Goal: Check status: Check status

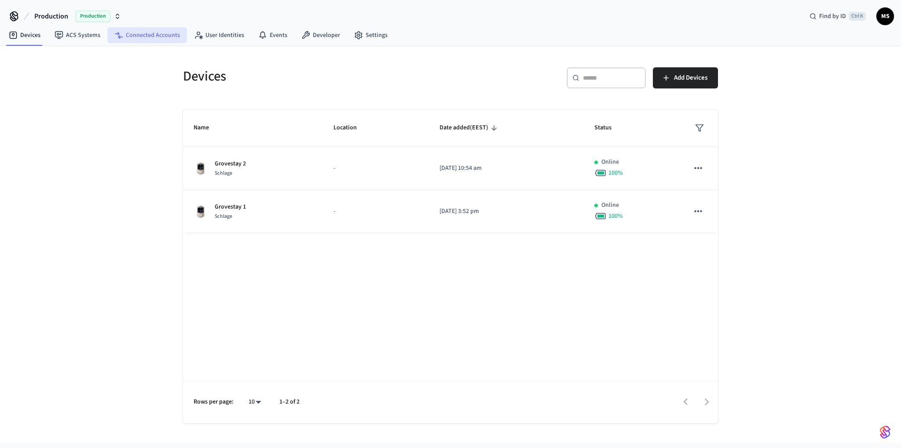
click at [157, 34] on link "Connected Accounts" at bounding box center [147, 35] width 80 height 16
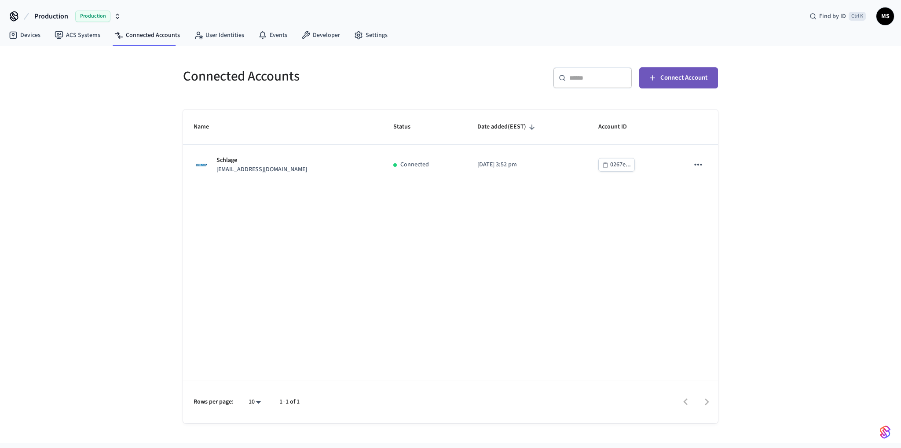
click at [693, 76] on span "Connect Account" at bounding box center [684, 77] width 47 height 11
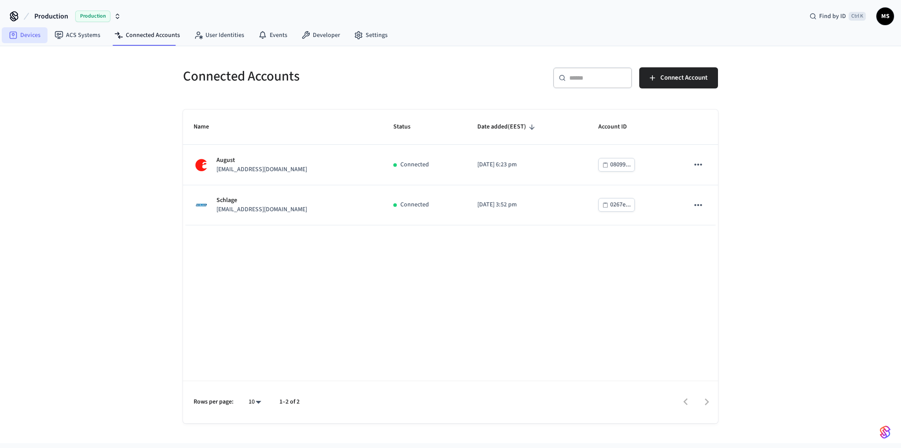
click at [35, 34] on link "Devices" at bounding box center [25, 35] width 46 height 16
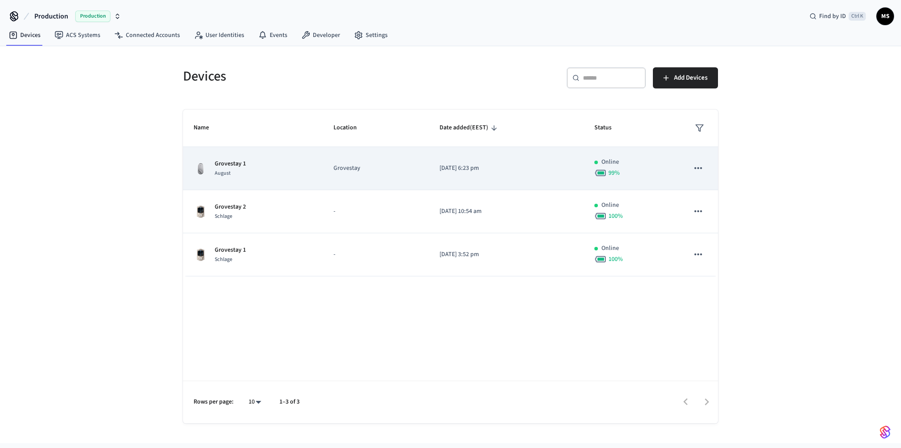
click at [311, 178] on td "Grovestay 1 August" at bounding box center [253, 168] width 140 height 43
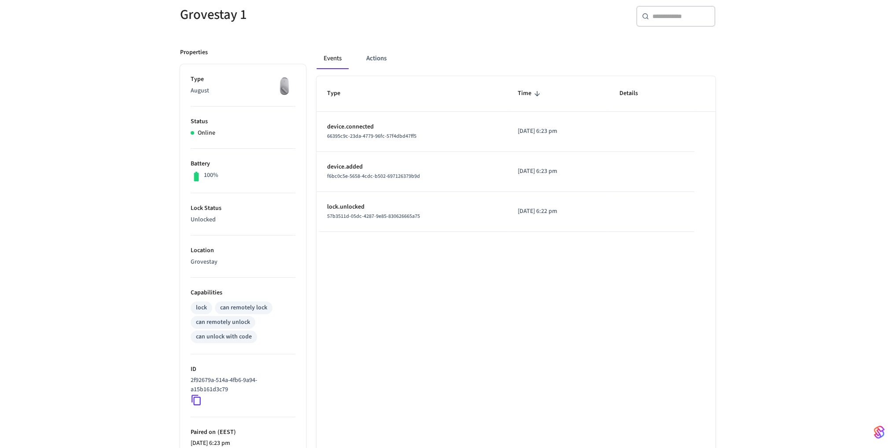
scroll to position [174, 0]
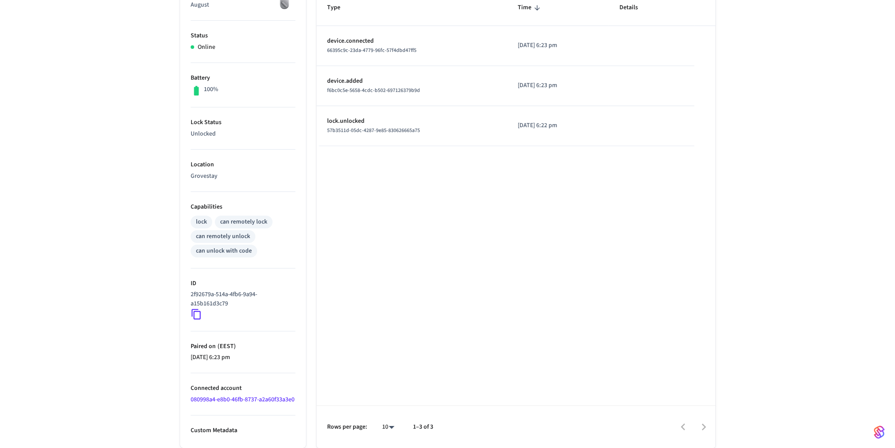
click at [198, 309] on icon at bounding box center [195, 314] width 9 height 11
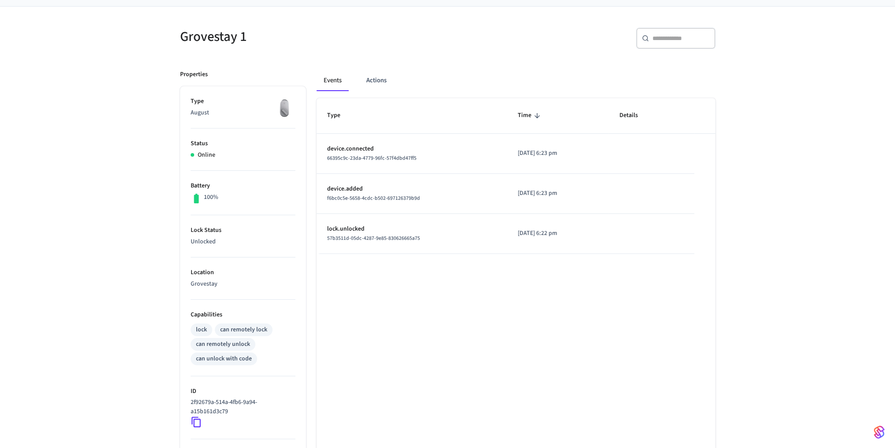
scroll to position [132, 0]
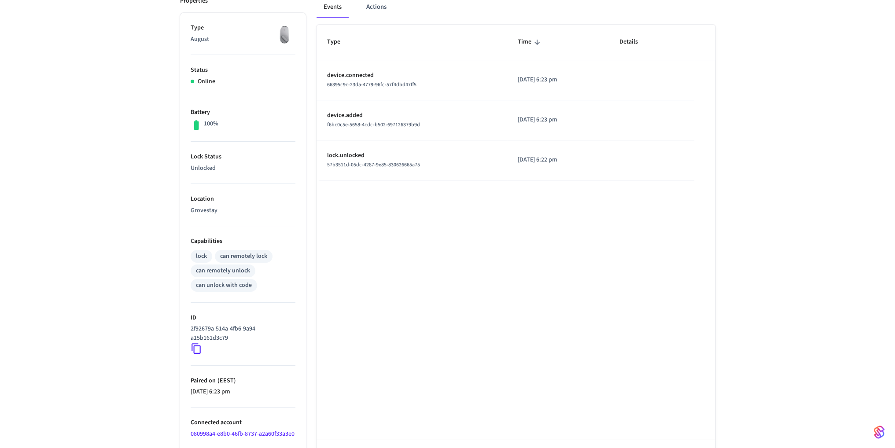
click at [195, 349] on icon at bounding box center [196, 348] width 11 height 11
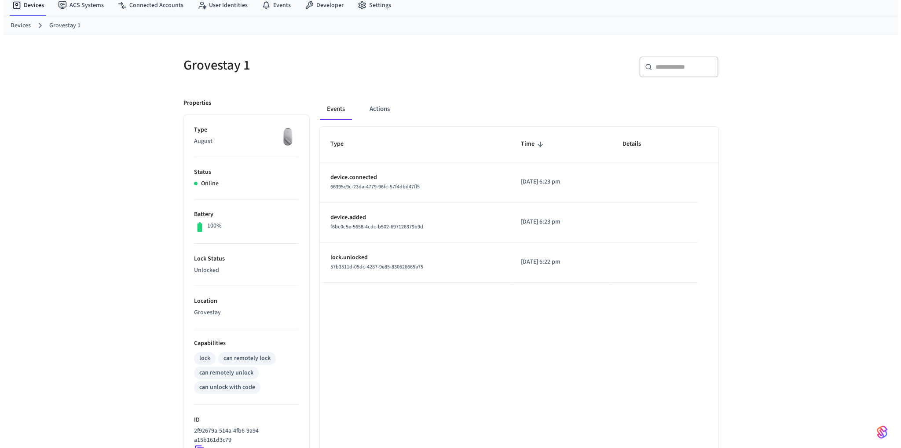
scroll to position [0, 0]
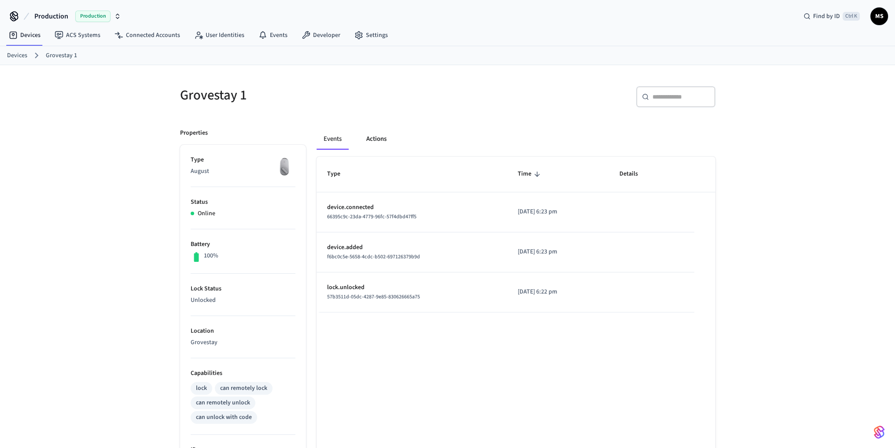
click at [375, 137] on button "Actions" at bounding box center [376, 139] width 34 height 21
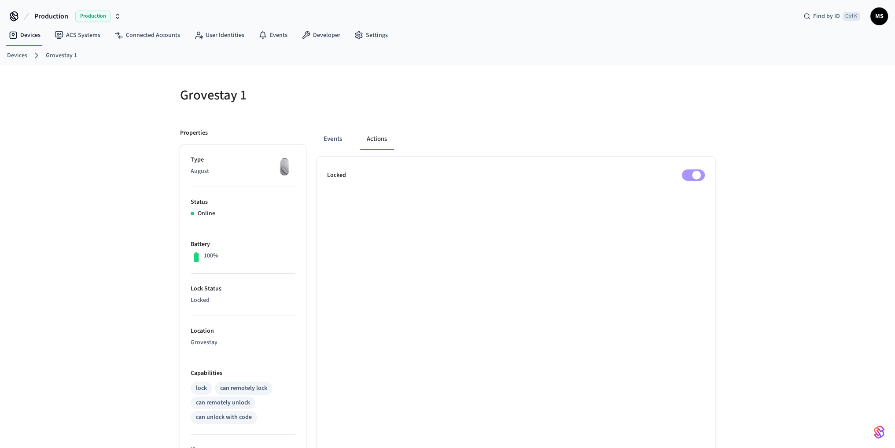
click at [478, 228] on ul "Locked" at bounding box center [515, 386] width 399 height 458
click at [22, 36] on link "Devices" at bounding box center [25, 35] width 46 height 16
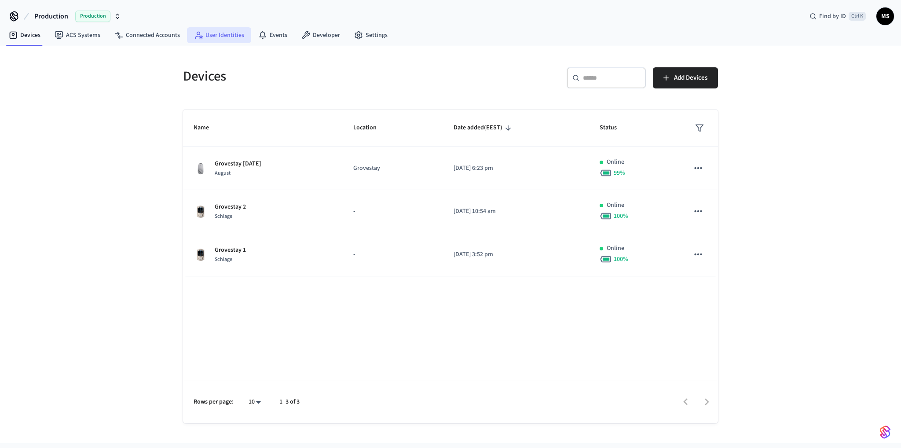
click at [225, 32] on link "User Identities" at bounding box center [219, 35] width 64 height 16
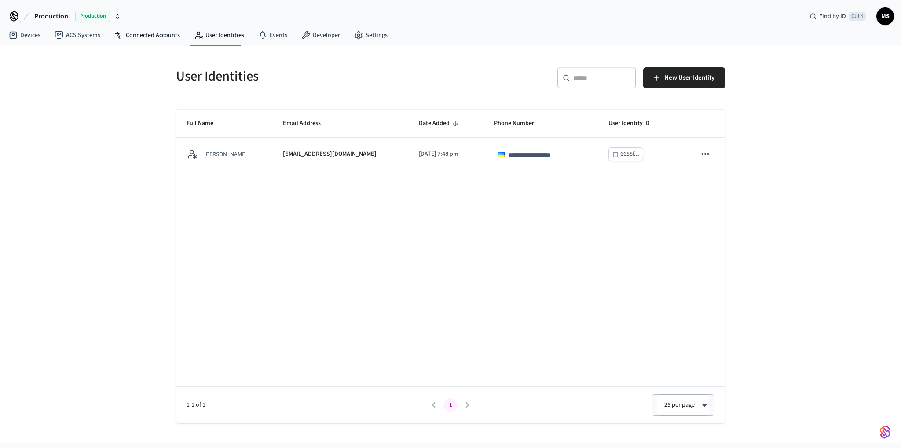
click at [143, 26] on nav "Devices ACS Systems Connected Accounts User Identities Events Developer Settings" at bounding box center [198, 36] width 393 height 20
click at [144, 28] on link "Connected Accounts" at bounding box center [147, 35] width 80 height 16
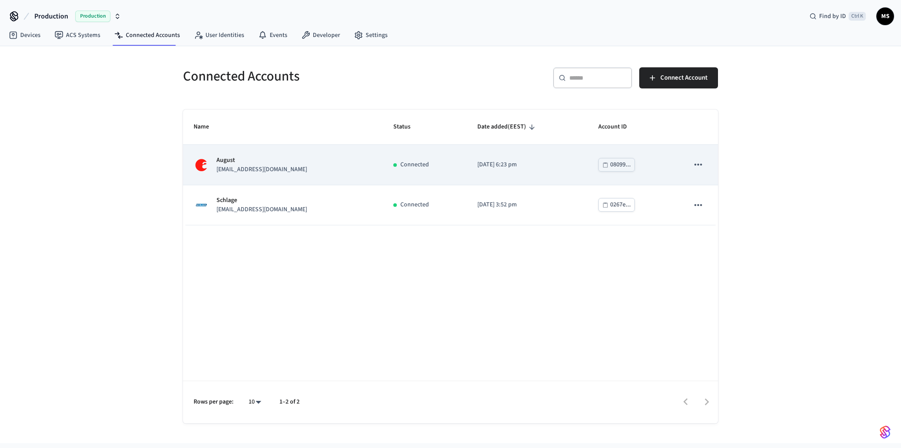
click at [702, 165] on icon "sticky table" at bounding box center [697, 165] width 7 height 2
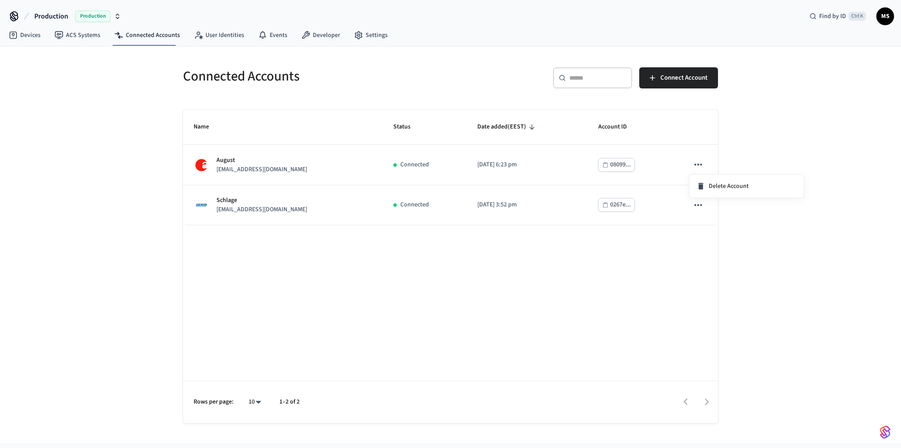
click at [533, 158] on div at bounding box center [450, 224] width 901 height 448
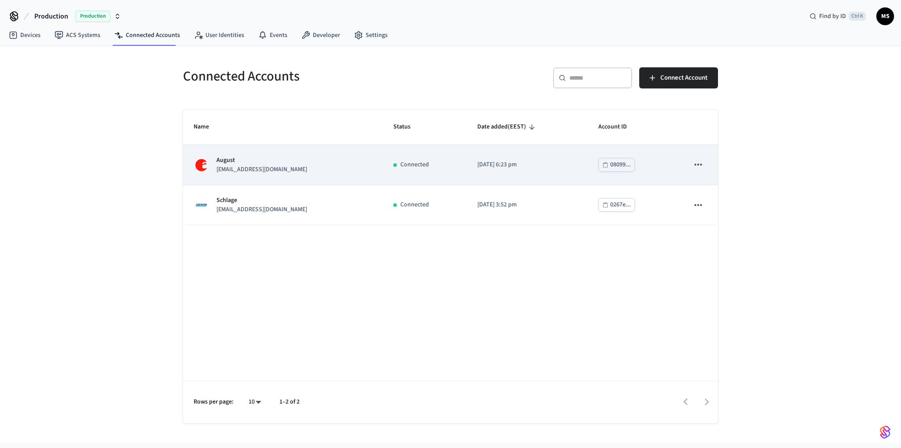
click at [491, 162] on p "[DATE] 6:23 pm" at bounding box center [527, 164] width 99 height 9
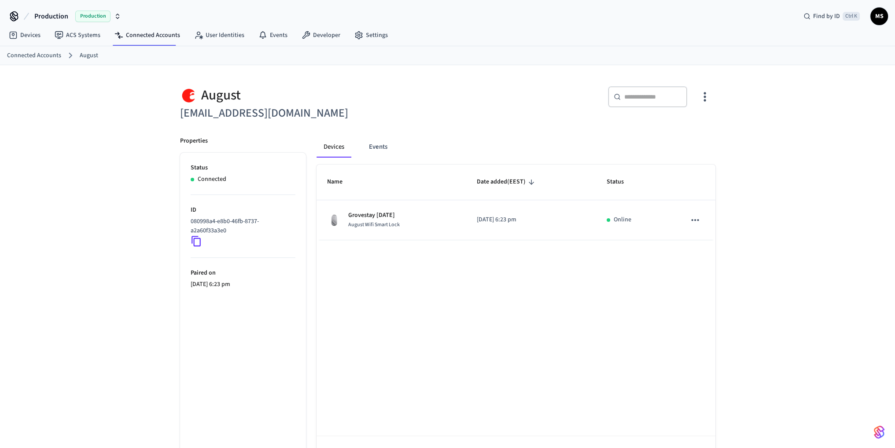
click at [708, 98] on icon "button" at bounding box center [705, 97] width 14 height 14
click at [688, 128] on span "Sync Account" at bounding box center [680, 132] width 36 height 9
click at [29, 32] on div at bounding box center [450, 224] width 901 height 448
click at [29, 33] on link "Devices" at bounding box center [25, 35] width 46 height 16
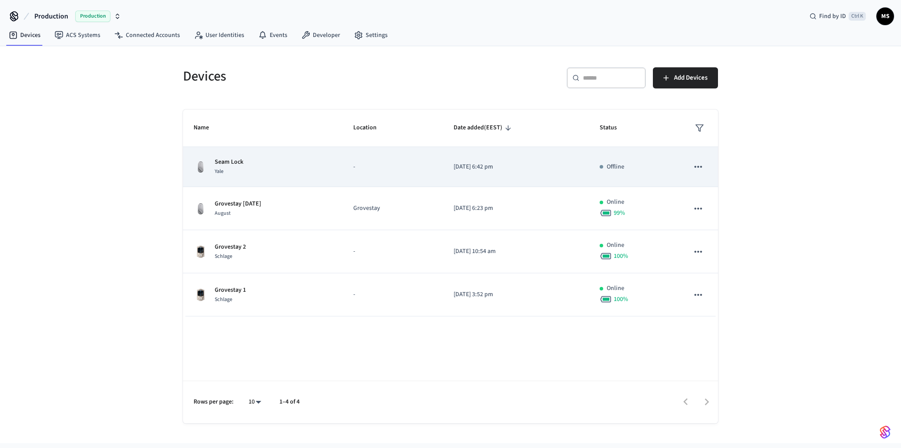
click at [595, 168] on td "Offline" at bounding box center [633, 167] width 89 height 40
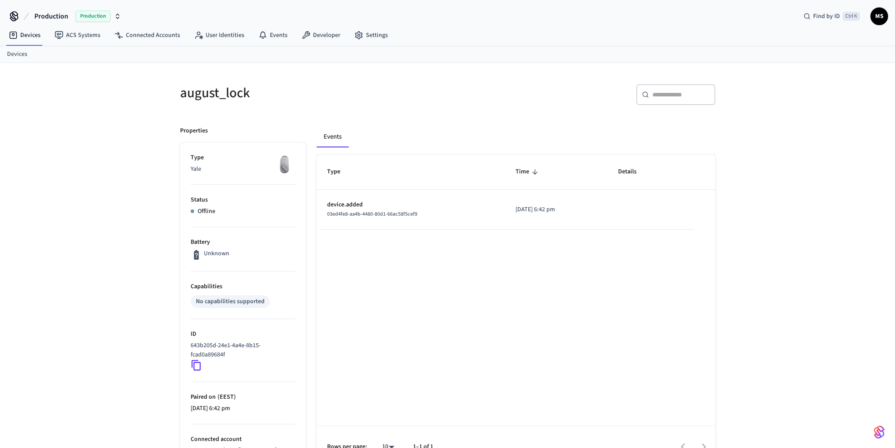
drag, startPoint x: 195, startPoint y: 210, endPoint x: 209, endPoint y: 205, distance: 15.9
click at [195, 210] on div "Offline" at bounding box center [243, 211] width 105 height 9
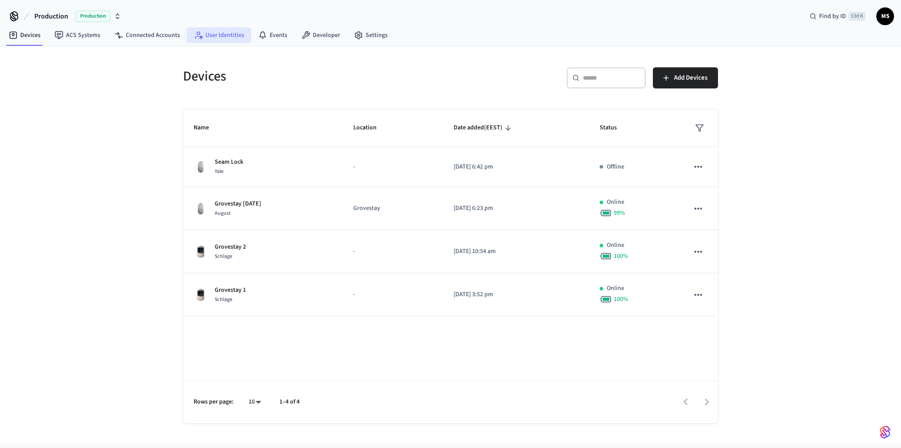
click at [225, 36] on link "User Identities" at bounding box center [219, 35] width 64 height 16
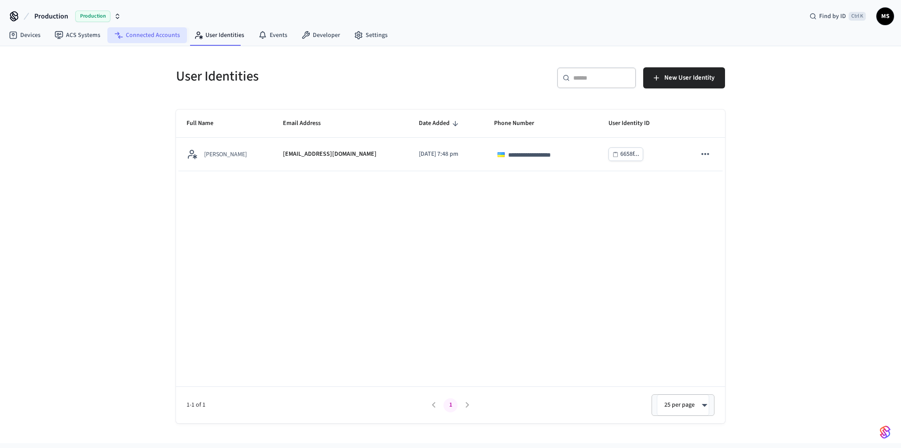
click at [153, 33] on link "Connected Accounts" at bounding box center [147, 35] width 80 height 16
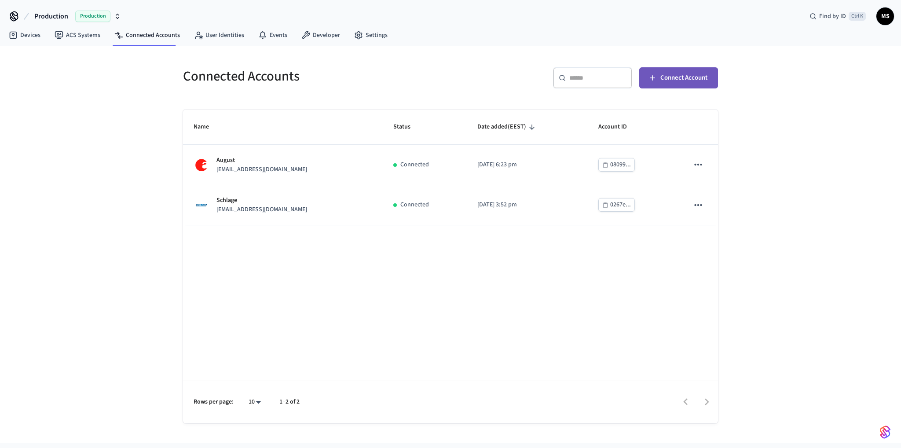
click at [669, 77] on span "Connect Account" at bounding box center [684, 77] width 47 height 11
click at [30, 35] on link "Devices" at bounding box center [25, 35] width 46 height 16
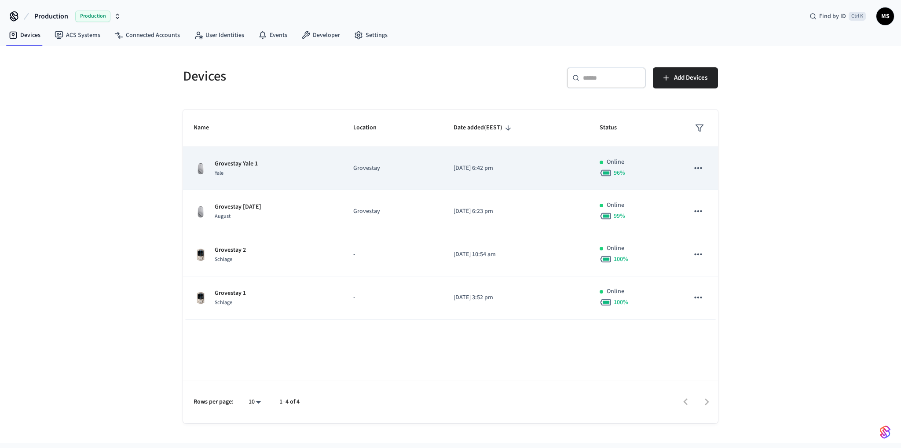
click at [286, 167] on div "Grovestay Yale 1 Yale" at bounding box center [263, 168] width 139 height 18
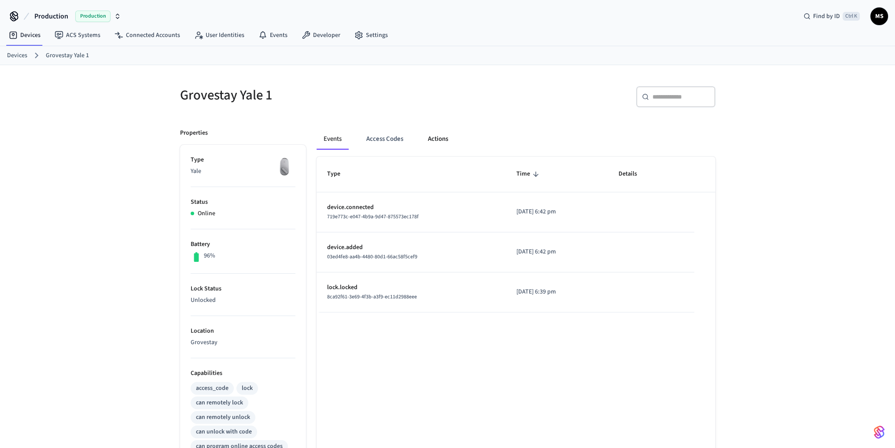
click at [443, 138] on button "Actions" at bounding box center [438, 139] width 34 height 21
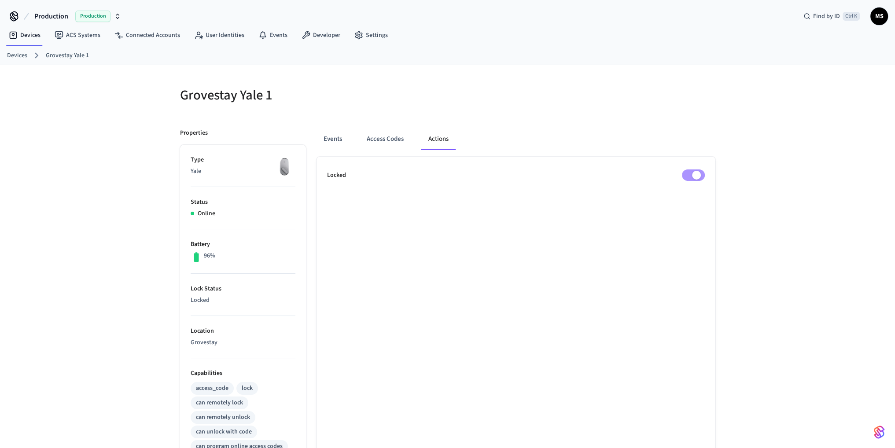
click at [712, 198] on ul "Locked" at bounding box center [515, 400] width 399 height 487
click at [671, 216] on ul "Locked" at bounding box center [515, 400] width 399 height 487
click at [395, 141] on button "Access Codes" at bounding box center [385, 139] width 51 height 21
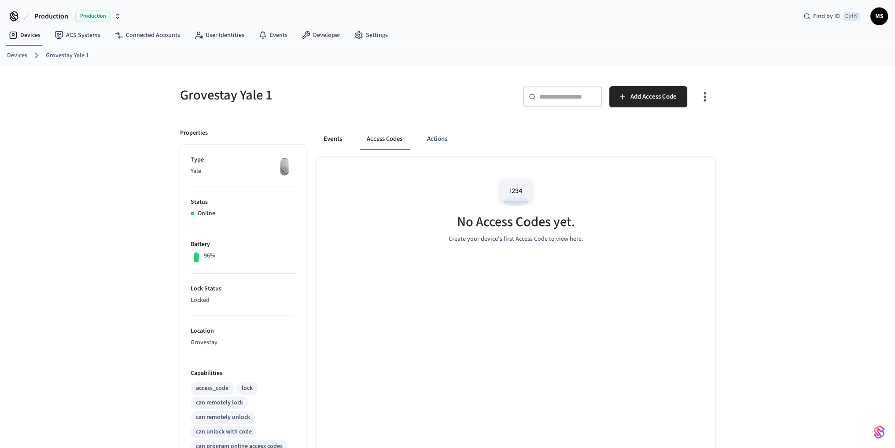
click at [336, 137] on button "Events" at bounding box center [332, 139] width 33 height 21
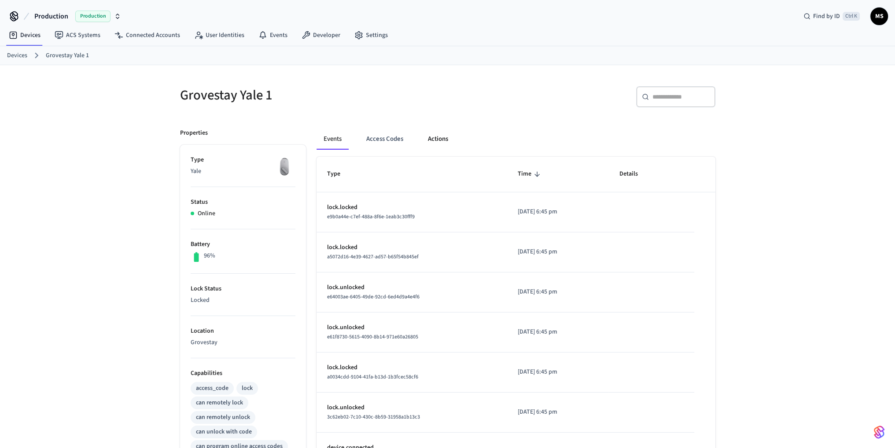
click at [441, 139] on button "Actions" at bounding box center [438, 139] width 34 height 21
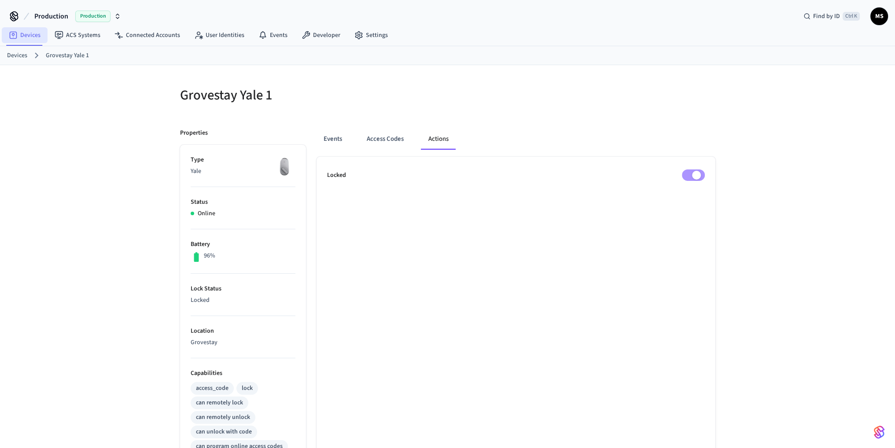
click at [32, 34] on link "Devices" at bounding box center [25, 35] width 46 height 16
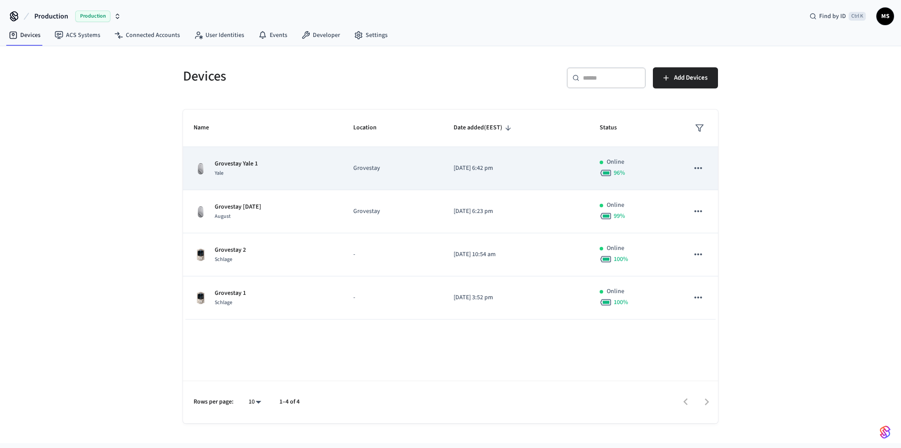
click at [269, 162] on div "Grovestay Yale 1 Yale" at bounding box center [263, 168] width 139 height 18
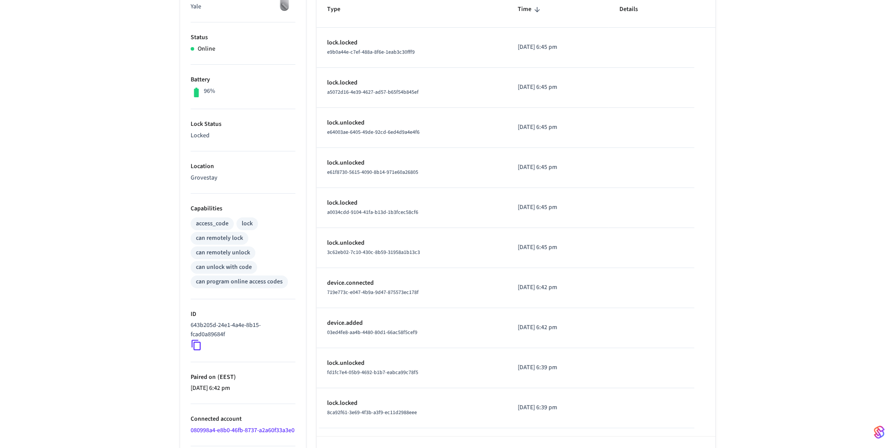
scroll to position [204, 0]
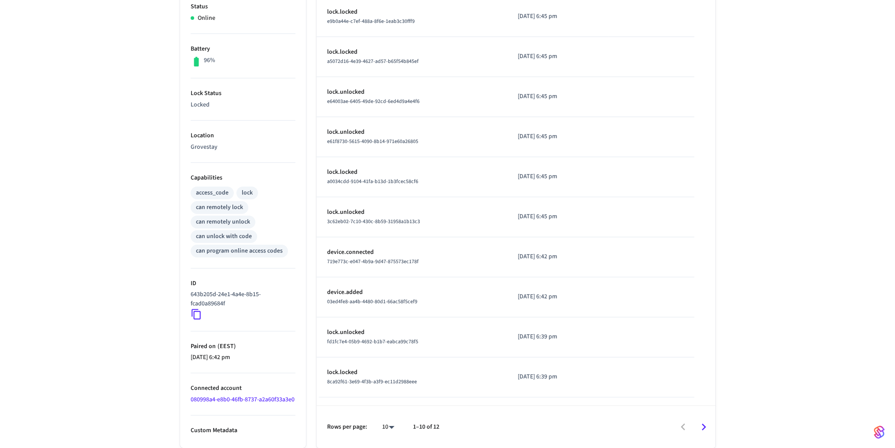
click at [195, 309] on icon at bounding box center [196, 314] width 11 height 11
click at [199, 309] on icon at bounding box center [195, 314] width 9 height 11
click at [195, 309] on icon at bounding box center [196, 314] width 11 height 11
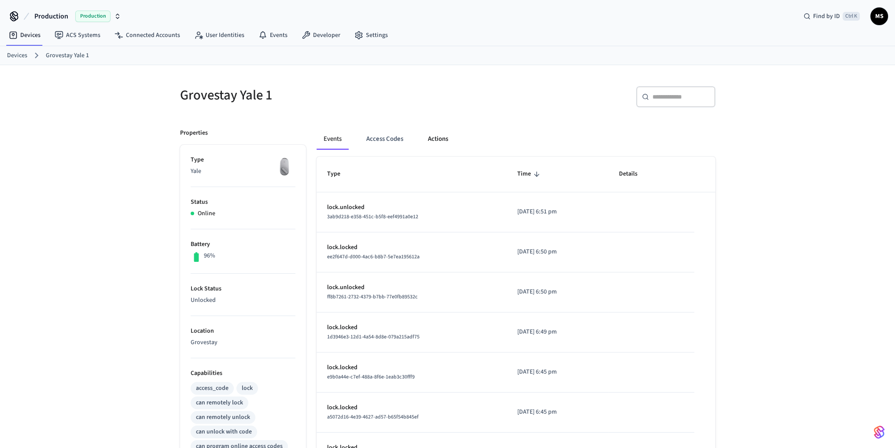
click at [435, 141] on button "Actions" at bounding box center [438, 139] width 34 height 21
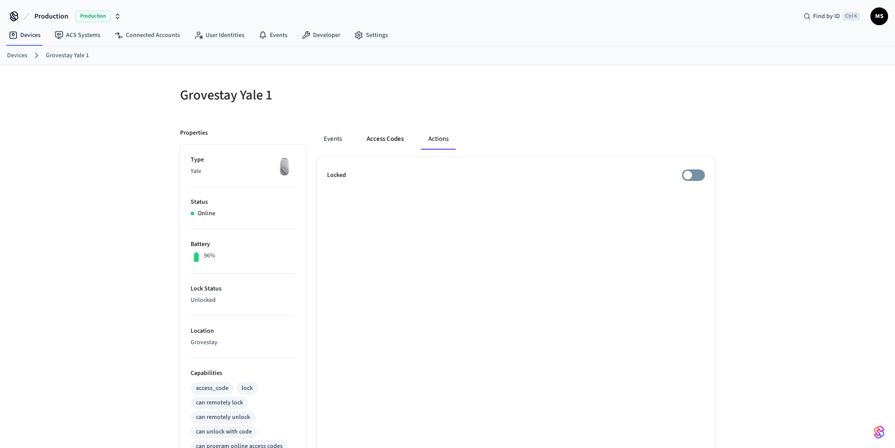
click at [380, 137] on button "Access Codes" at bounding box center [385, 139] width 51 height 21
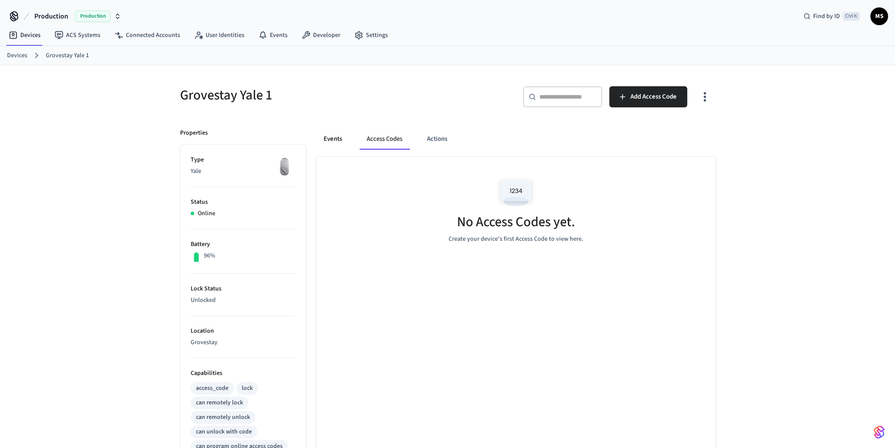
click at [328, 136] on button "Events" at bounding box center [332, 139] width 33 height 21
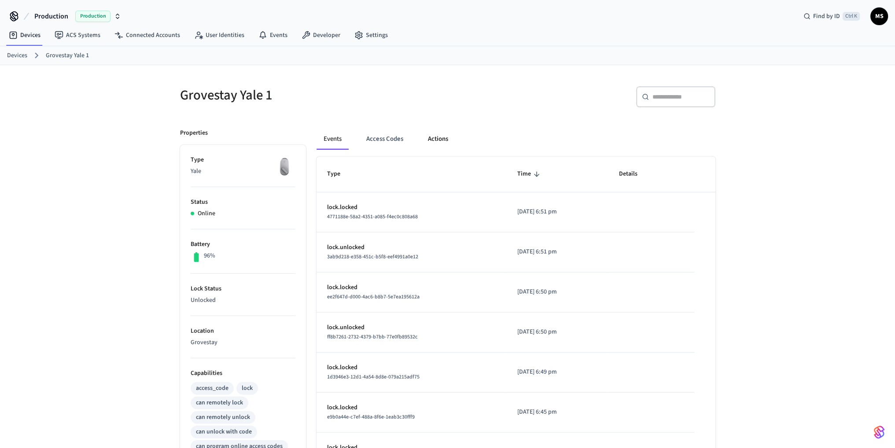
click at [433, 140] on button "Actions" at bounding box center [438, 139] width 34 height 21
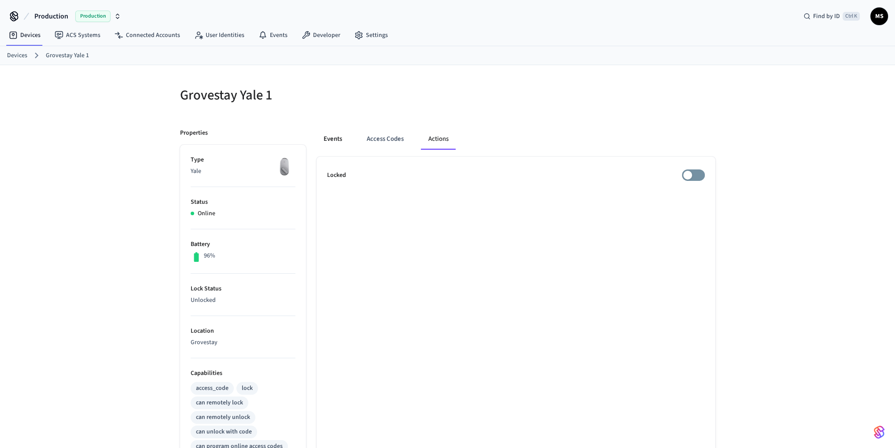
click at [332, 138] on button "Events" at bounding box center [332, 139] width 33 height 21
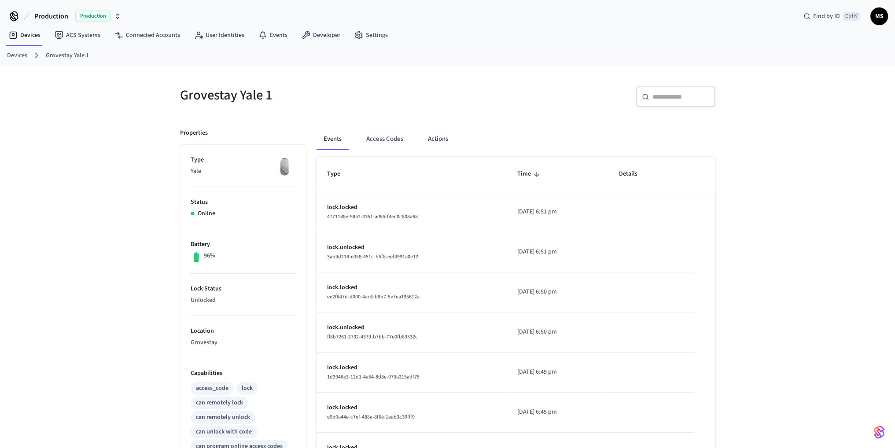
click at [347, 248] on p "lock.unlocked" at bounding box center [411, 247] width 169 height 9
click at [408, 249] on p "lock.unlocked" at bounding box center [411, 247] width 169 height 9
click at [448, 138] on button "Actions" at bounding box center [438, 139] width 34 height 21
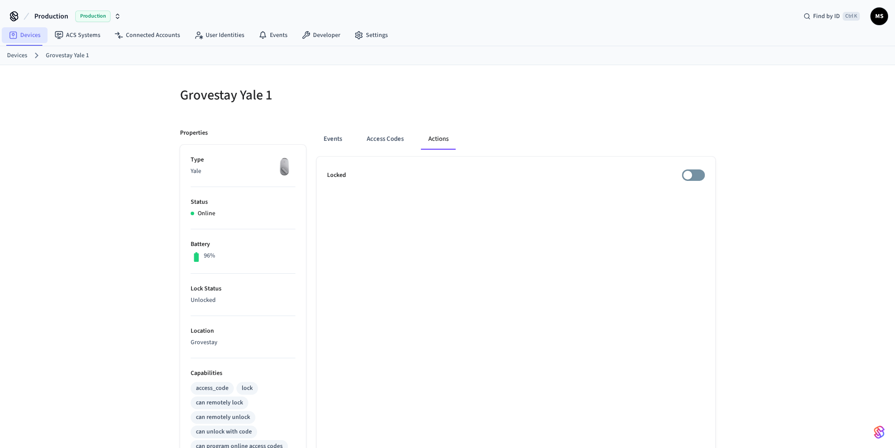
click at [36, 32] on link "Devices" at bounding box center [25, 35] width 46 height 16
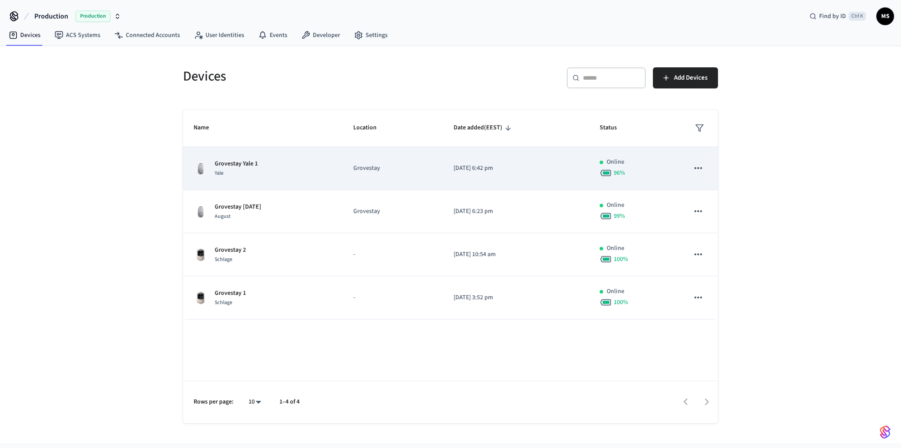
click at [265, 163] on div "Grovestay Yale 1 Yale" at bounding box center [263, 168] width 139 height 18
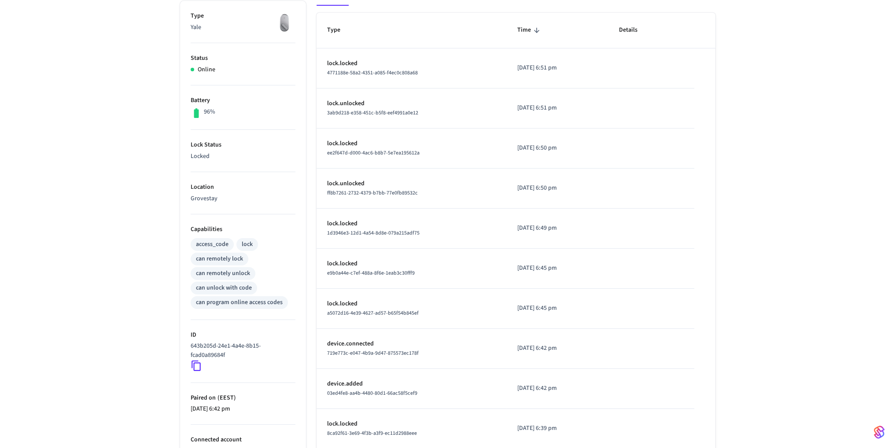
scroll to position [204, 0]
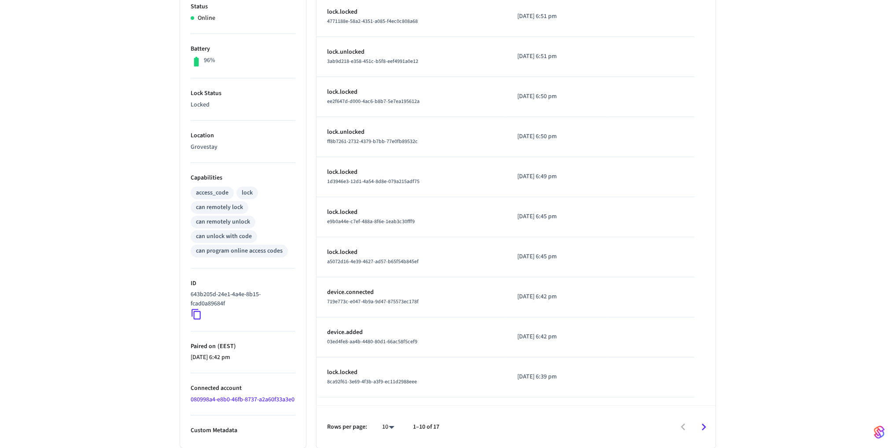
click at [197, 309] on icon at bounding box center [195, 314] width 9 height 11
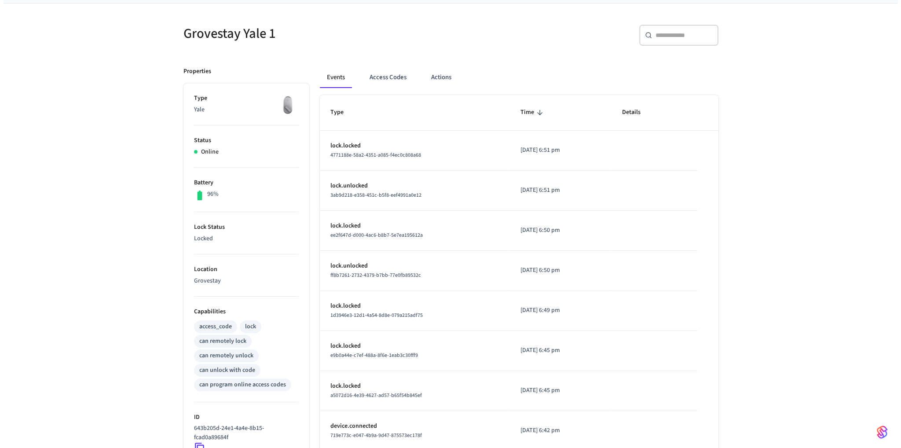
scroll to position [0, 0]
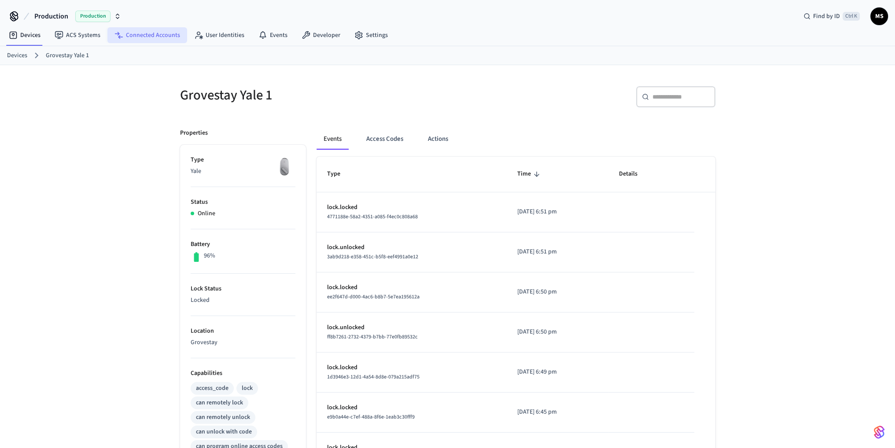
click at [165, 37] on link "Connected Accounts" at bounding box center [147, 35] width 80 height 16
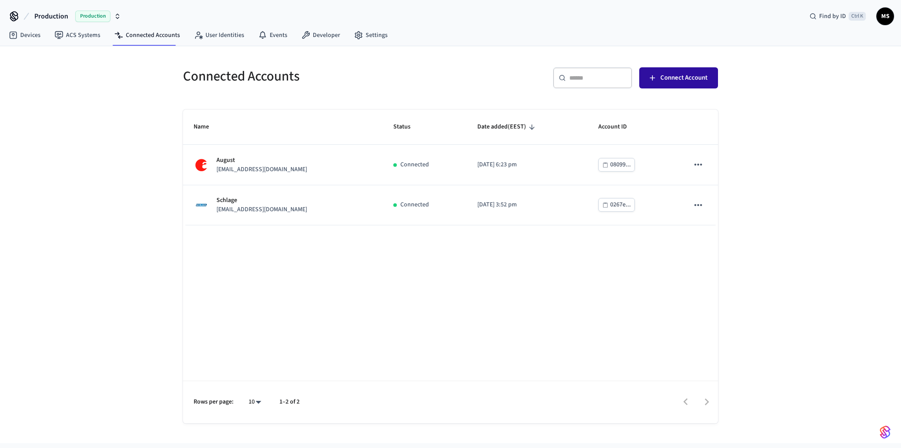
click at [678, 78] on span "Connect Account" at bounding box center [684, 77] width 47 height 11
click at [42, 36] on link "Devices" at bounding box center [25, 35] width 46 height 16
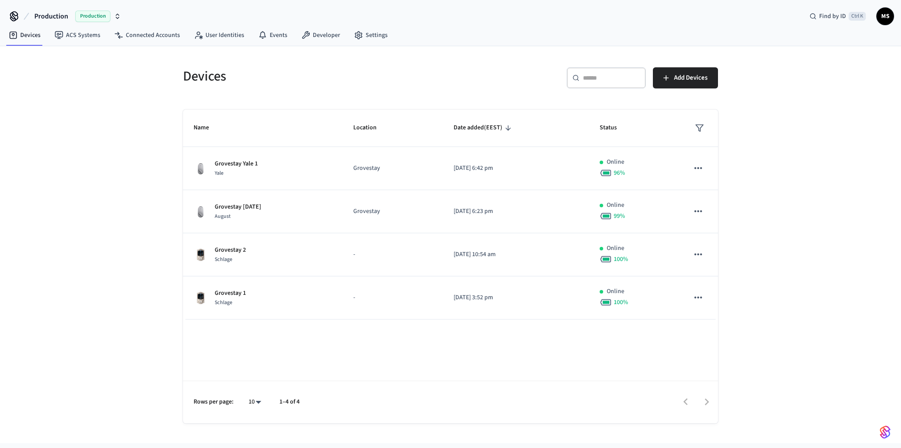
click at [160, 206] on div "Devices ​ ​ Add Devices Name Location Date added (EEST) Status [GEOGRAPHIC_DATA…" at bounding box center [450, 244] width 901 height 397
click at [158, 39] on link "Connected Accounts" at bounding box center [147, 35] width 80 height 16
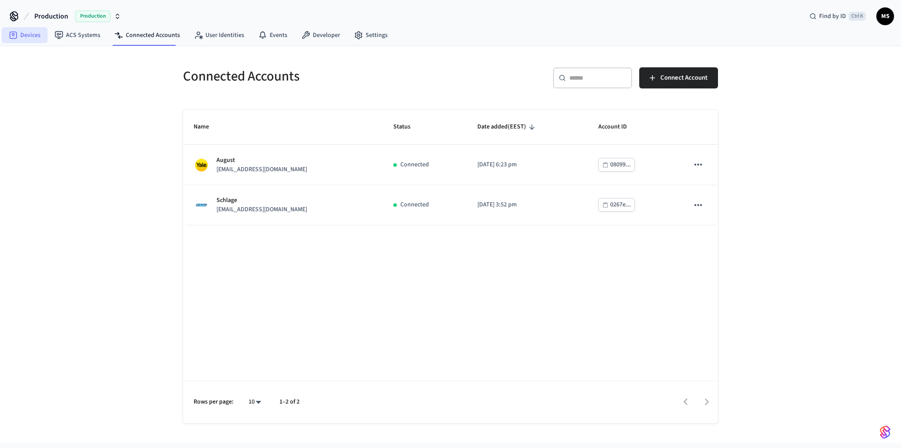
click at [32, 35] on link "Devices" at bounding box center [25, 35] width 46 height 16
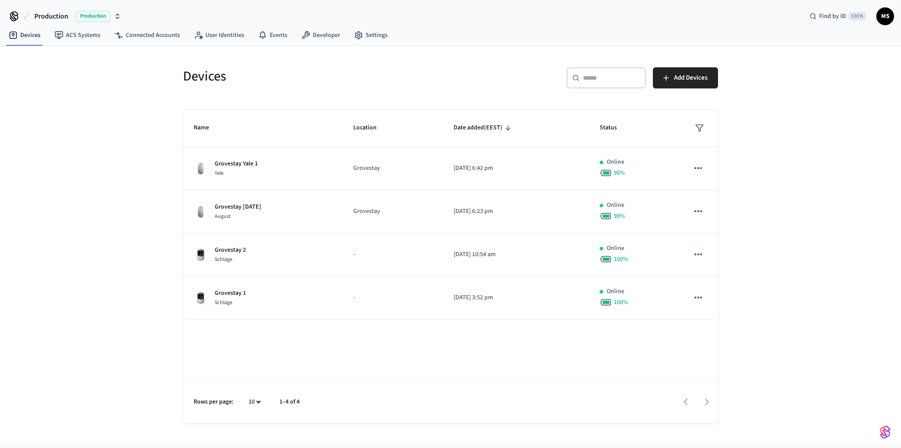
click at [92, 182] on div "Devices ​ ​ Add Devices Name Location Date added (EEST) Status [GEOGRAPHIC_DATA…" at bounding box center [450, 244] width 901 height 397
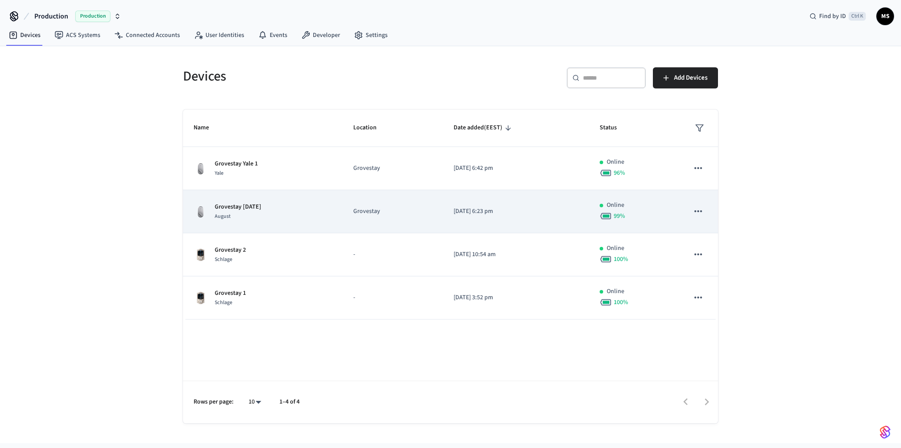
click at [315, 212] on div "Grovestay [DATE] August" at bounding box center [263, 211] width 139 height 18
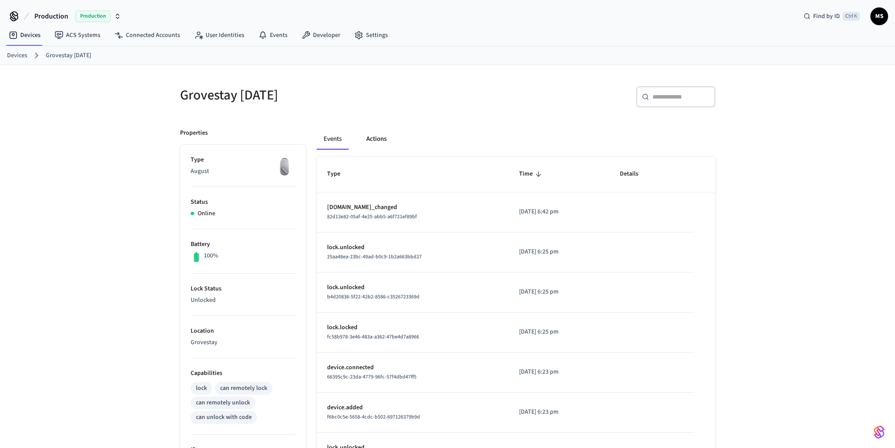
click at [378, 137] on button "Actions" at bounding box center [376, 139] width 34 height 21
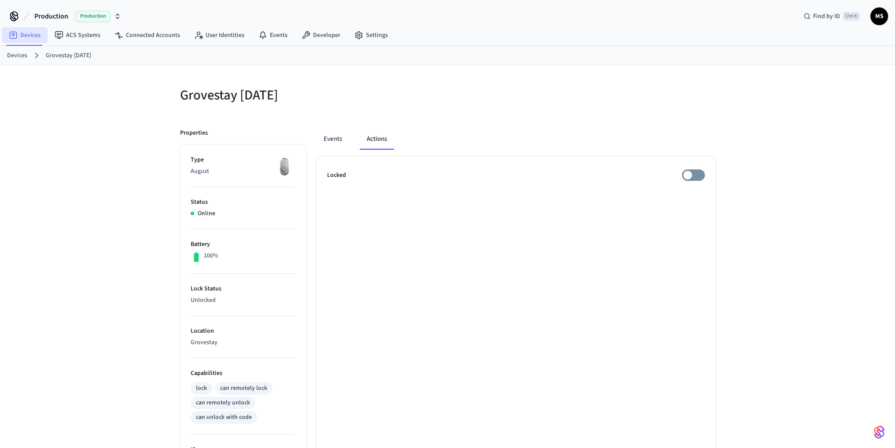
click at [36, 37] on link "Devices" at bounding box center [25, 35] width 46 height 16
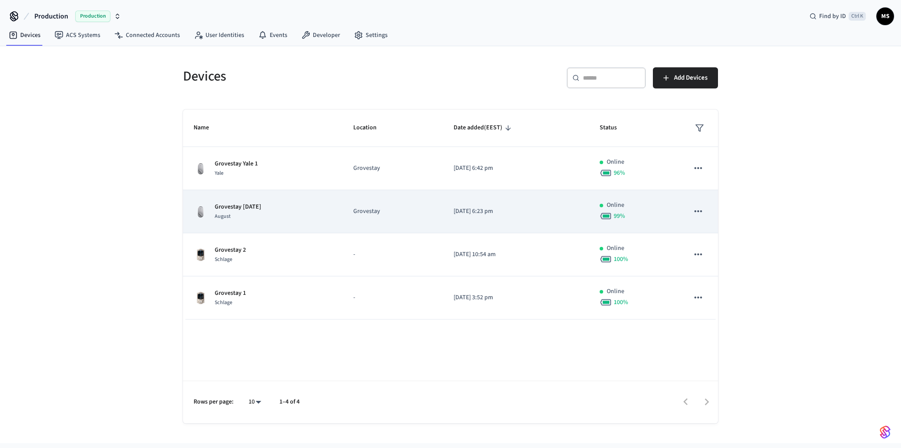
click at [277, 206] on div "Grovestay [DATE] August" at bounding box center [263, 211] width 139 height 18
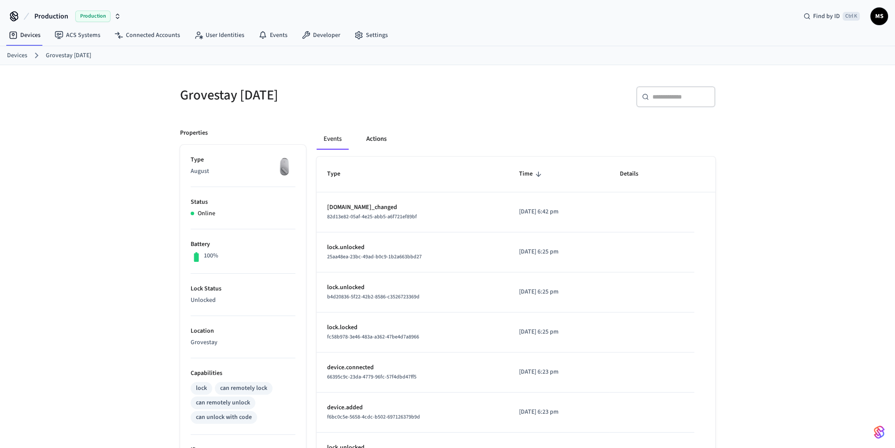
click at [374, 136] on button "Actions" at bounding box center [376, 139] width 34 height 21
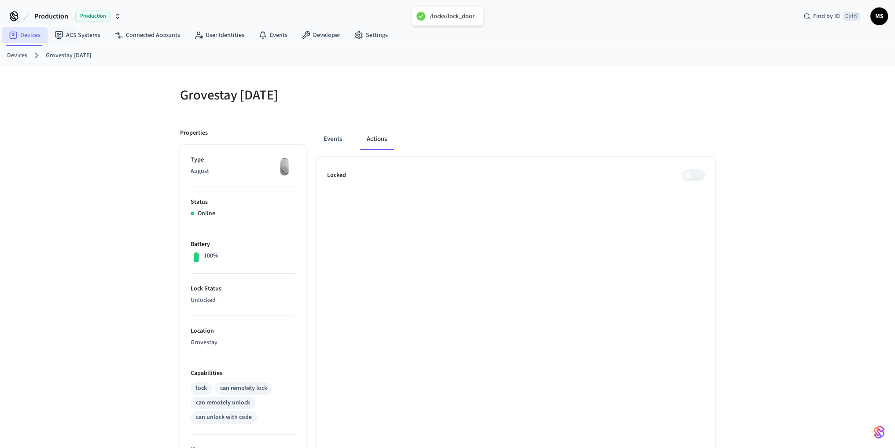
click at [23, 34] on link "Devices" at bounding box center [25, 35] width 46 height 16
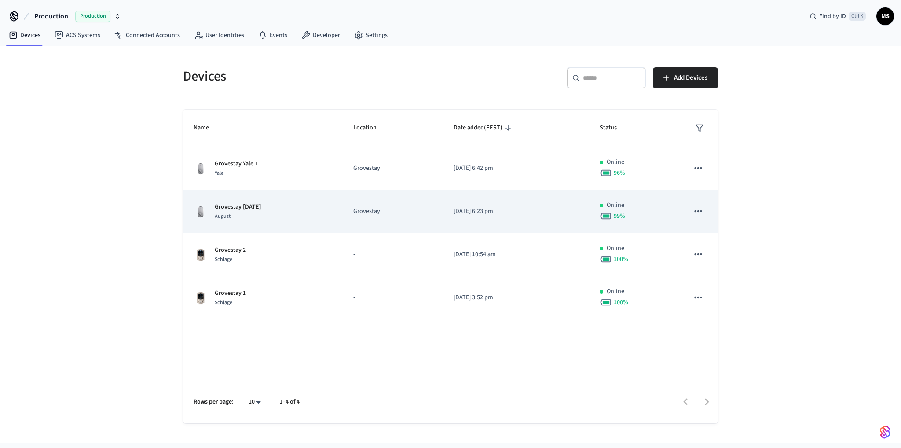
click at [285, 221] on td "Grovestay [DATE] August" at bounding box center [263, 211] width 160 height 43
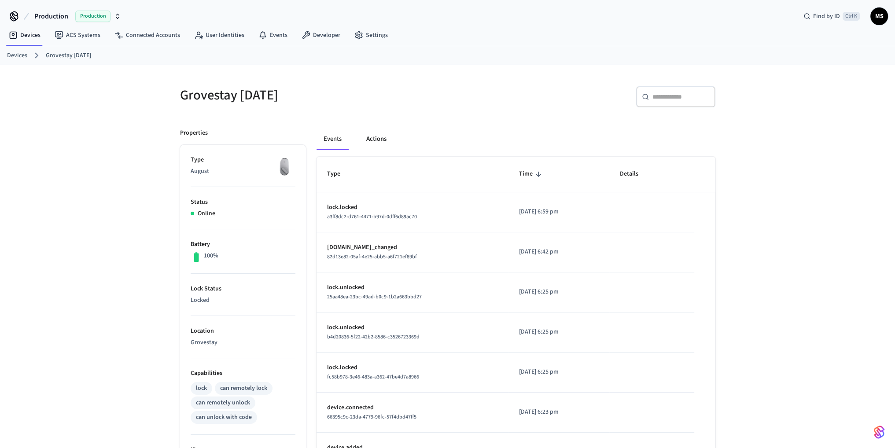
click at [375, 143] on button "Actions" at bounding box center [376, 139] width 34 height 21
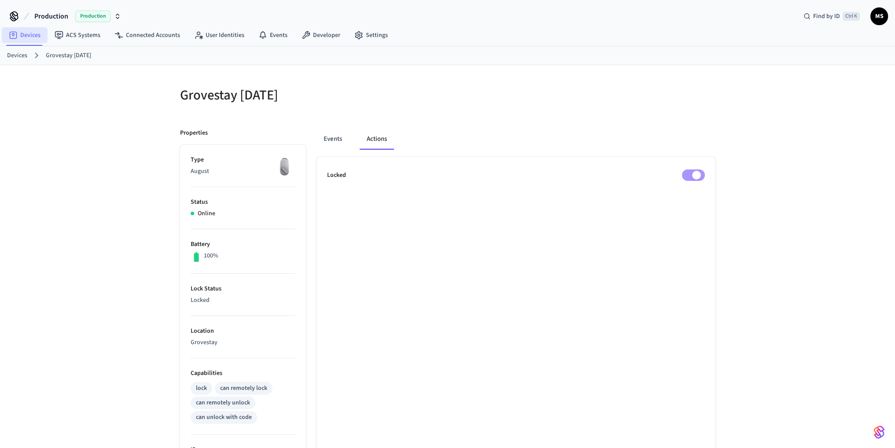
click at [36, 32] on link "Devices" at bounding box center [25, 35] width 46 height 16
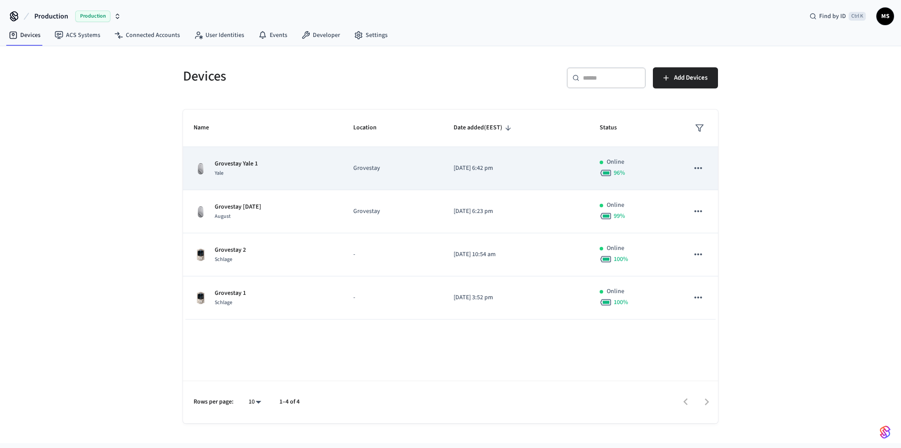
click at [283, 169] on div "Grovestay Yale 1 Yale" at bounding box center [263, 168] width 139 height 18
click at [298, 171] on div "Grovestay Yale 1 Yale" at bounding box center [263, 168] width 139 height 18
click at [297, 173] on div "Grovestay Yale 1 Yale" at bounding box center [263, 168] width 139 height 18
click at [287, 171] on div "Grovestay Yale 1 Yale" at bounding box center [263, 168] width 139 height 18
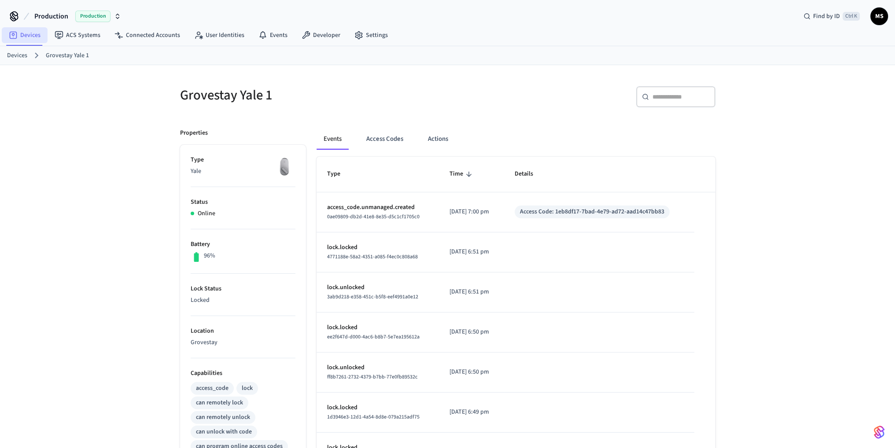
click at [36, 34] on link "Devices" at bounding box center [25, 35] width 46 height 16
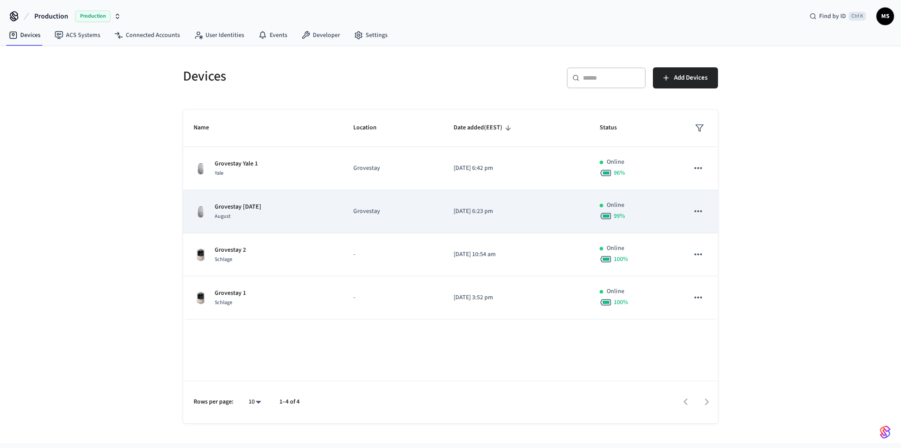
click at [343, 207] on td "Grovestay [DATE] August" at bounding box center [263, 211] width 160 height 43
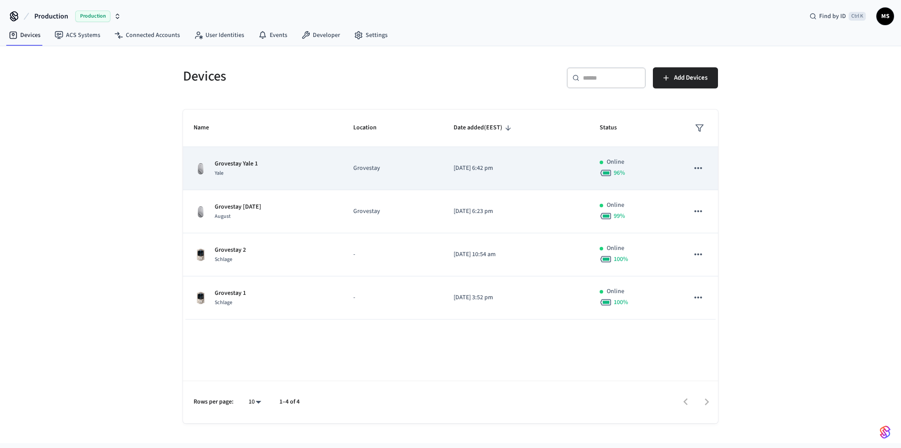
click at [296, 166] on div "Grovestay Yale 1 Yale" at bounding box center [263, 168] width 139 height 18
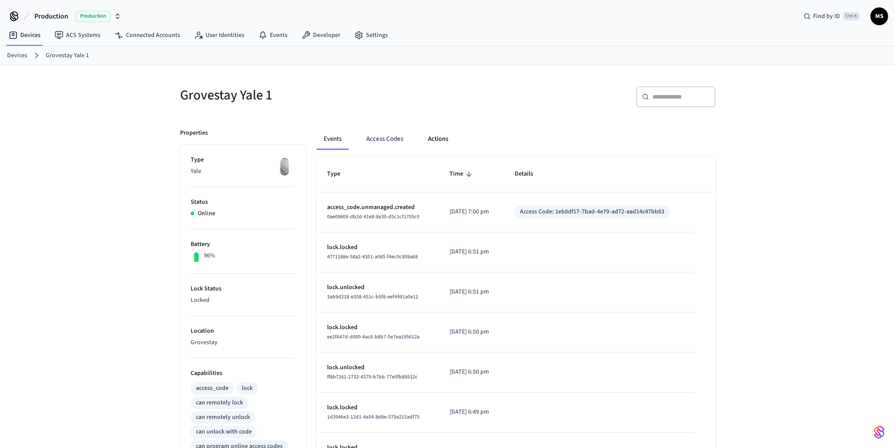
click at [433, 140] on button "Actions" at bounding box center [438, 139] width 34 height 21
